Goal: Information Seeking & Learning: Learn about a topic

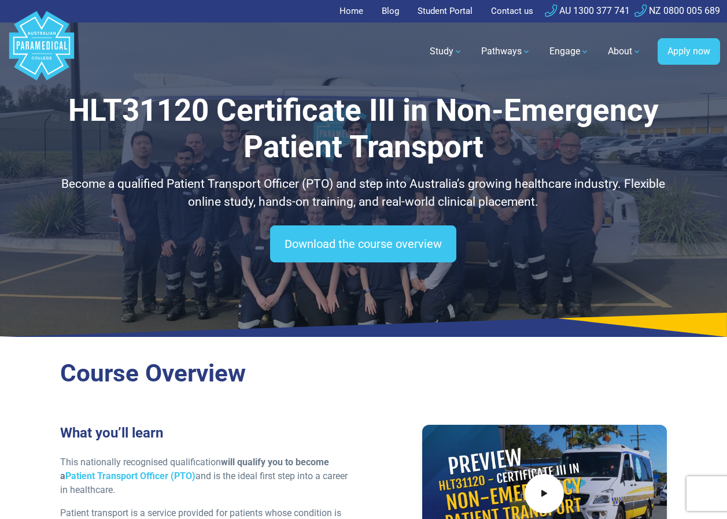
click at [392, 359] on h2 "Course Overview" at bounding box center [363, 374] width 606 height 30
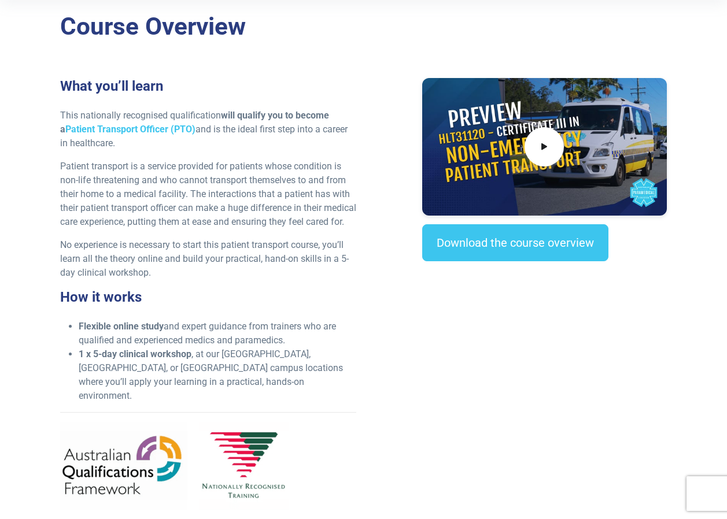
scroll to position [289, 0]
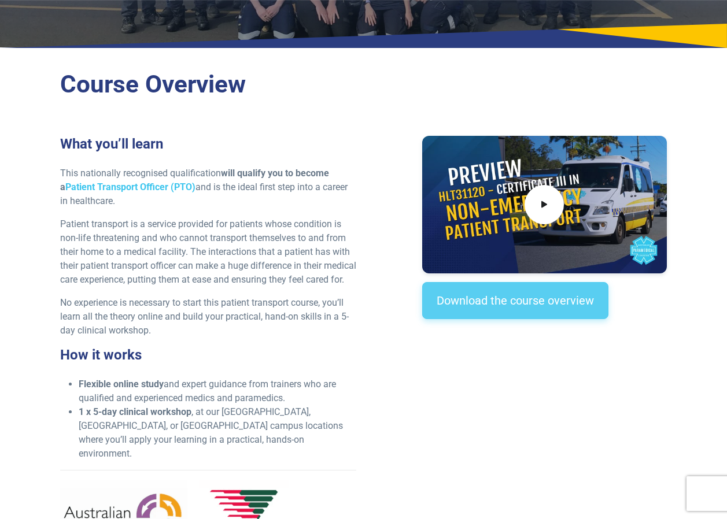
click at [532, 300] on link "Download the course overview" at bounding box center [515, 300] width 186 height 37
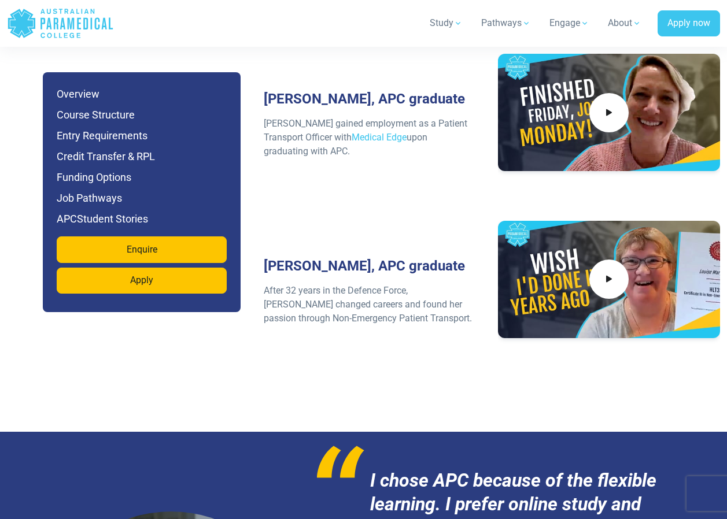
scroll to position [4562, 0]
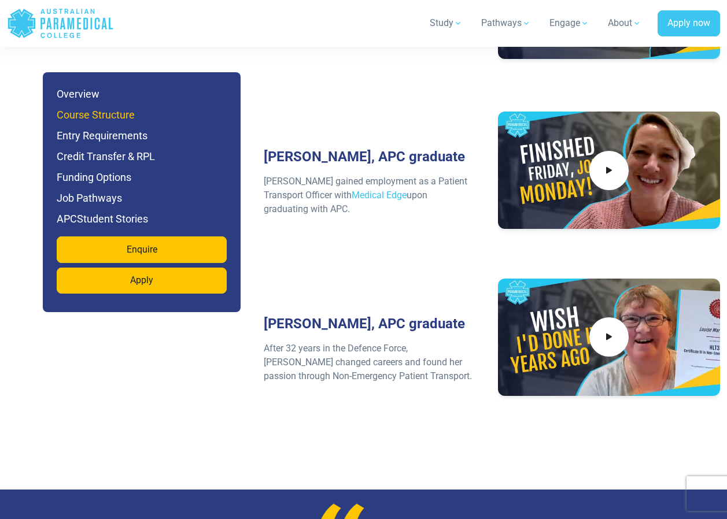
click at [83, 113] on h6 "Course Structure" at bounding box center [142, 115] width 170 height 16
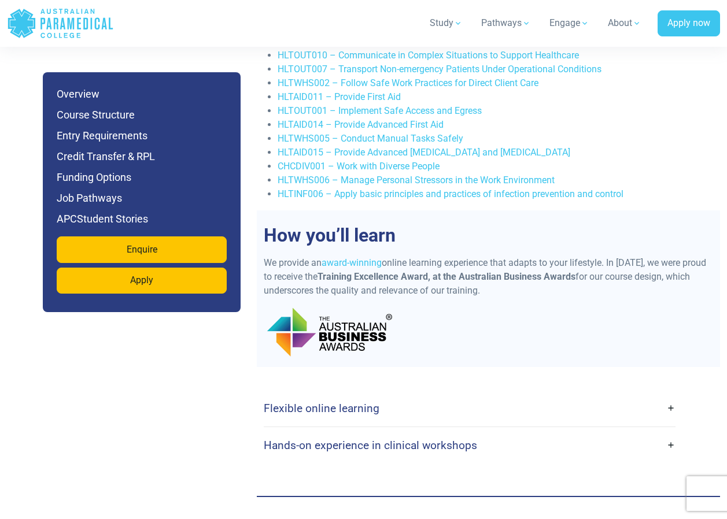
scroll to position [2593, 0]
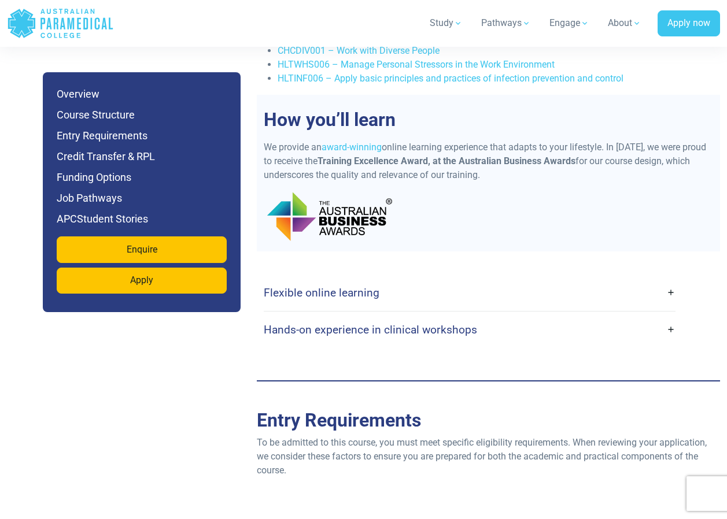
click at [666, 292] on link "Flexible online learning" at bounding box center [470, 292] width 412 height 27
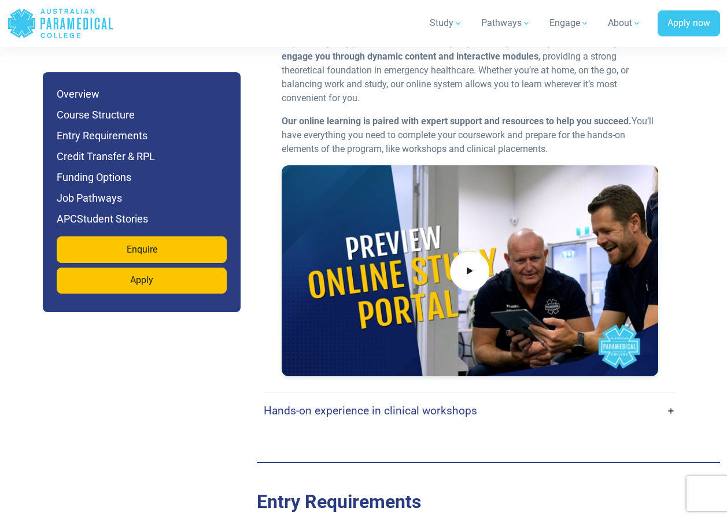
scroll to position [2998, 0]
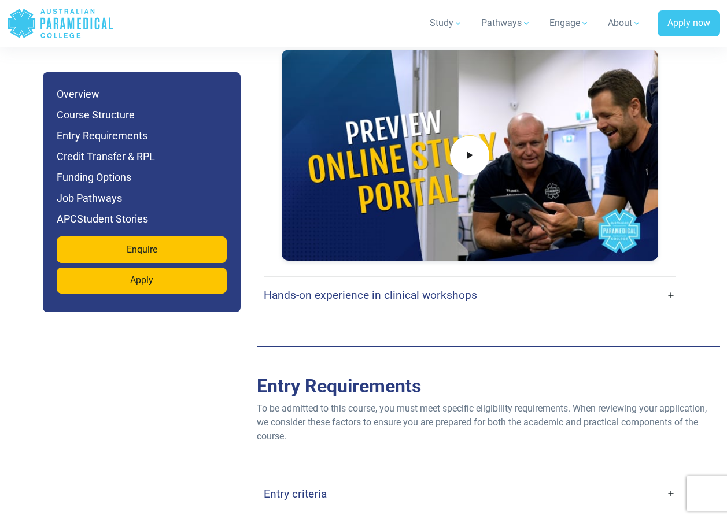
click at [670, 294] on link "Hands-on experience in clinical workshops" at bounding box center [470, 295] width 412 height 27
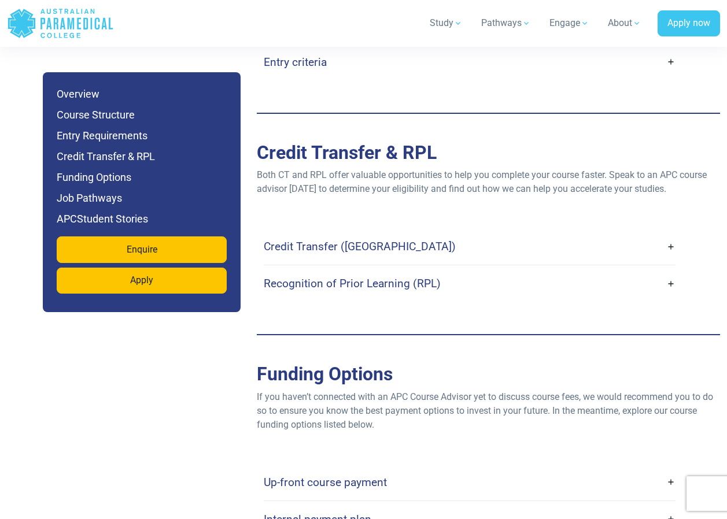
scroll to position [3924, 0]
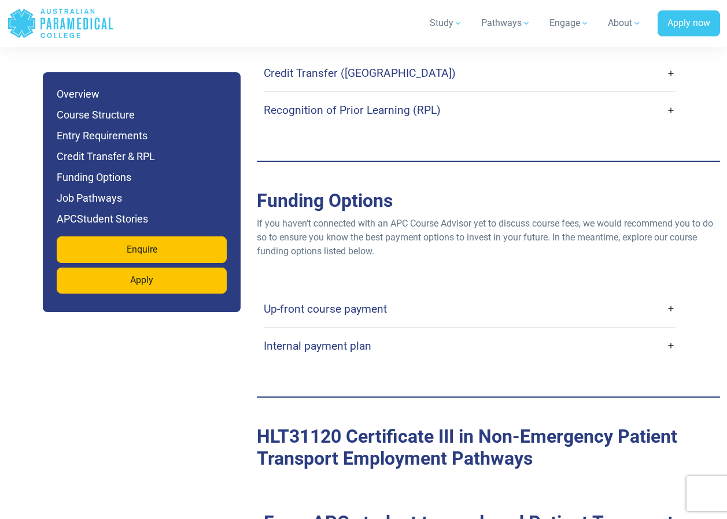
click at [669, 308] on link "Up-front course payment" at bounding box center [470, 309] width 412 height 27
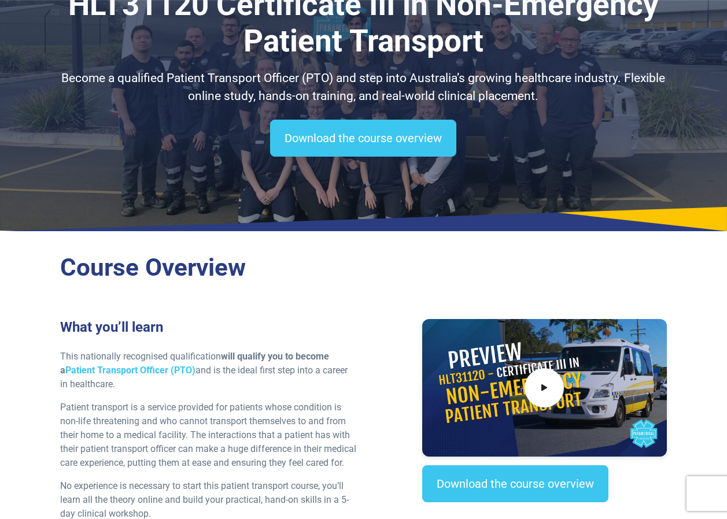
scroll to position [0, 0]
